Goal: Transaction & Acquisition: Download file/media

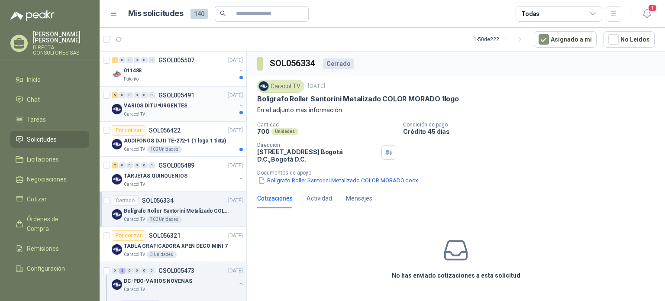
click at [154, 107] on p "VARIOS DITU *URGENTES" at bounding box center [155, 106] width 63 height 8
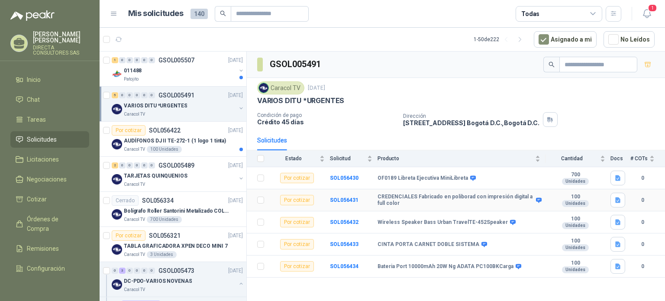
click at [291, 201] on div "Por cotizar" at bounding box center [297, 200] width 34 height 10
click at [340, 197] on b "SOL056431" at bounding box center [344, 200] width 29 height 6
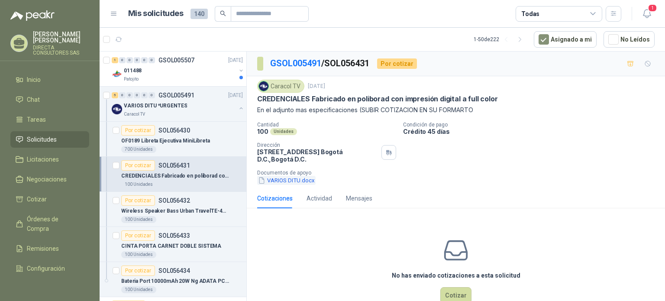
click at [296, 177] on button "VARIOS DITU.docx" at bounding box center [286, 180] width 58 height 9
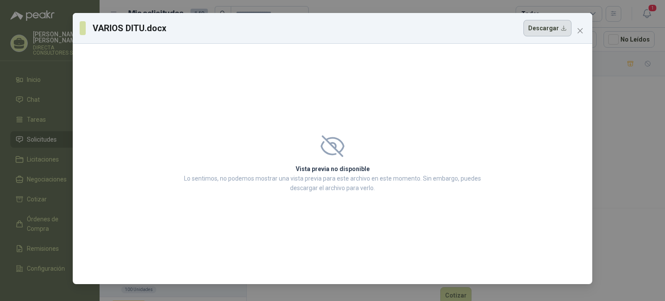
click at [550, 31] on button "Descargar" at bounding box center [548, 28] width 48 height 16
click at [551, 27] on button "Descargar" at bounding box center [548, 28] width 48 height 16
click at [580, 30] on icon "close" at bounding box center [580, 30] width 5 height 5
